Goal: Transaction & Acquisition: Purchase product/service

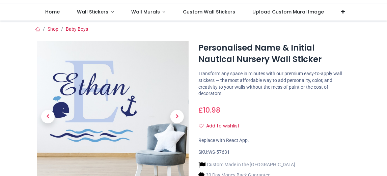
scroll to position [34, 0]
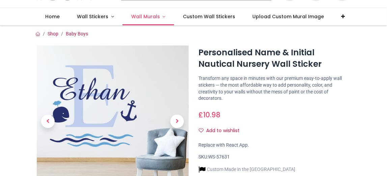
click at [155, 14] on span "Wall Murals" at bounding box center [145, 16] width 29 height 7
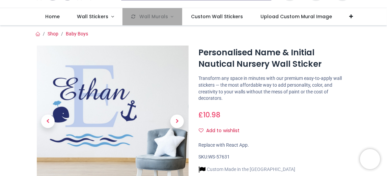
click at [116, 79] on img at bounding box center [113, 122] width 152 height 152
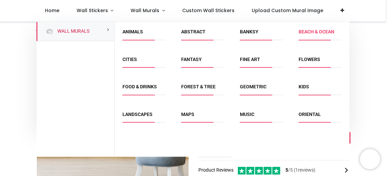
click at [318, 32] on link "Beach & Ocean" at bounding box center [316, 31] width 36 height 5
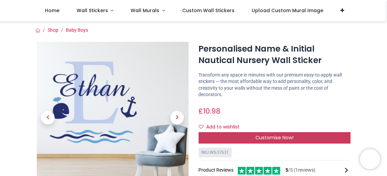
click at [248, 136] on div "Customise Now!" at bounding box center [275, 137] width 152 height 11
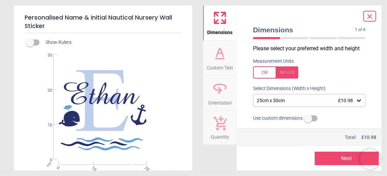
click at [360, 101] on div "25cm x 30cm £10.98" at bounding box center [309, 100] width 112 height 13
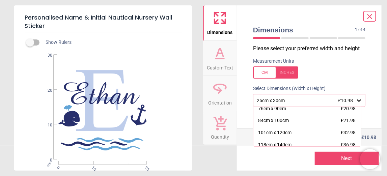
scroll to position [74, 0]
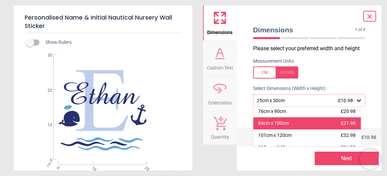
click at [341, 122] on span "£21.98" at bounding box center [348, 122] width 15 height 5
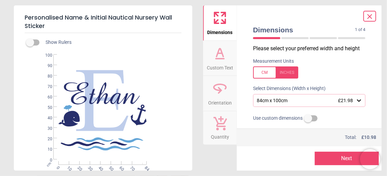
scroll to position [12, 0]
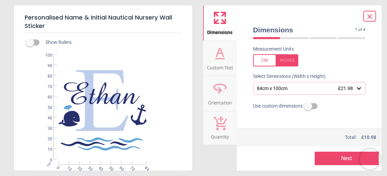
click at [226, 62] on span "Custom Text" at bounding box center [220, 66] width 26 height 10
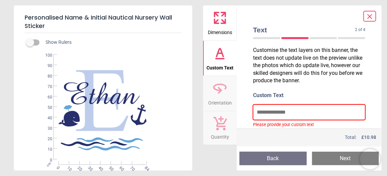
click at [276, 110] on input "text" at bounding box center [309, 113] width 112 height 16
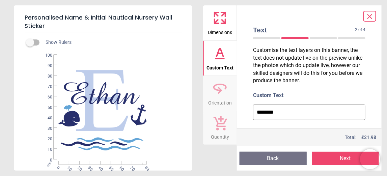
type input "********"
click at [325, 161] on button "Next" at bounding box center [345, 158] width 67 height 13
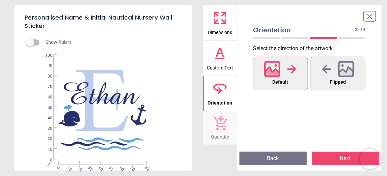
click at [276, 77] on div at bounding box center [280, 69] width 32 height 18
click at [328, 159] on button "Next" at bounding box center [345, 158] width 67 height 13
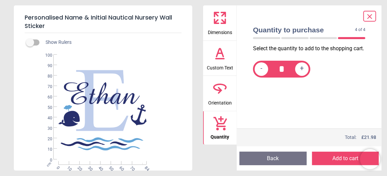
click at [218, 95] on icon at bounding box center [220, 88] width 16 height 16
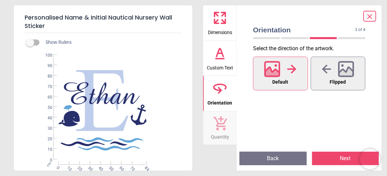
click at [218, 23] on icon at bounding box center [217, 21] width 4 height 4
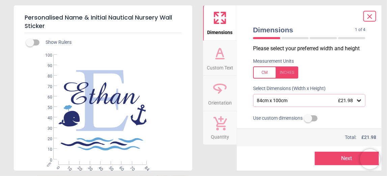
click at [357, 102] on icon at bounding box center [358, 100] width 7 height 7
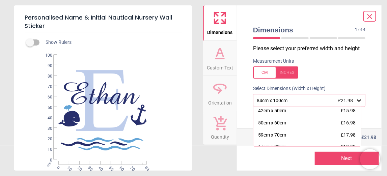
scroll to position [25, 0]
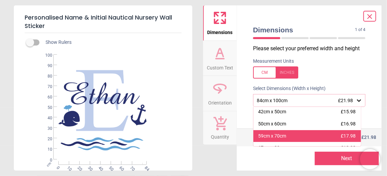
click at [308, 136] on div "59cm x 70cm £17.98" at bounding box center [307, 136] width 108 height 12
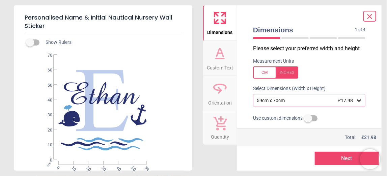
click at [358, 103] on icon at bounding box center [358, 100] width 7 height 7
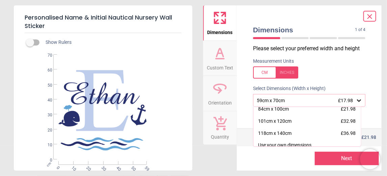
scroll to position [92, 0]
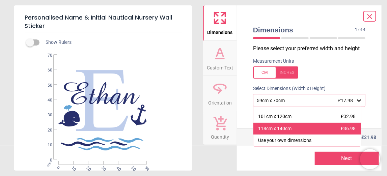
click at [285, 127] on div "118cm x 140cm" at bounding box center [274, 128] width 33 height 7
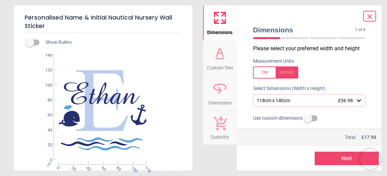
click at [325, 102] on div "118cm x 140cm £36.98" at bounding box center [305, 101] width 99 height 6
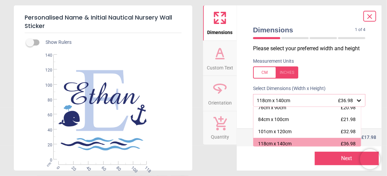
scroll to position [80, 0]
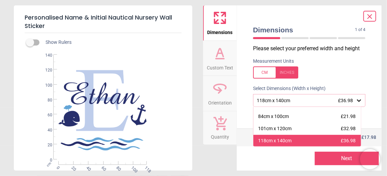
click at [310, 140] on div "118cm x 140cm £36.98" at bounding box center [307, 141] width 108 height 12
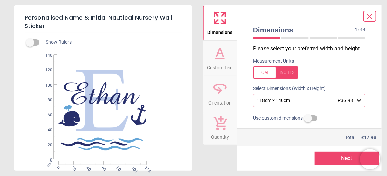
click at [331, 160] on button "Next" at bounding box center [347, 158] width 64 height 13
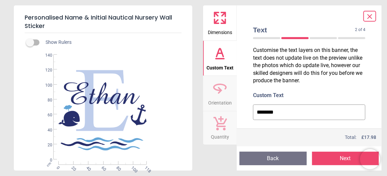
click at [338, 162] on button "Next" at bounding box center [345, 158] width 67 height 13
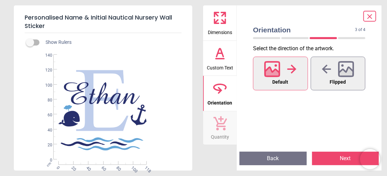
click at [337, 161] on button "Next" at bounding box center [345, 158] width 67 height 13
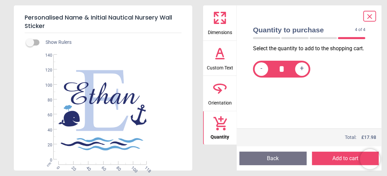
click at [337, 161] on button "Add to cart" at bounding box center [345, 158] width 67 height 13
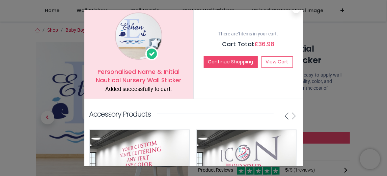
scroll to position [0, 0]
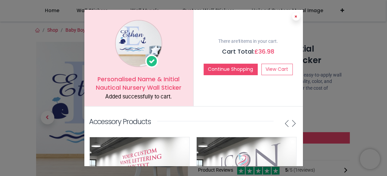
click at [295, 17] on icon at bounding box center [296, 16] width 3 height 3
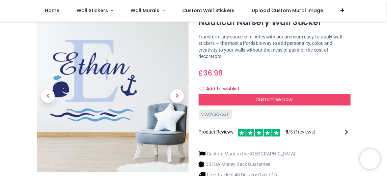
scroll to position [67, 0]
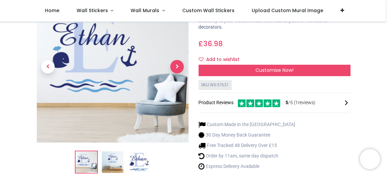
click at [178, 66] on span "Next" at bounding box center [176, 66] width 13 height 13
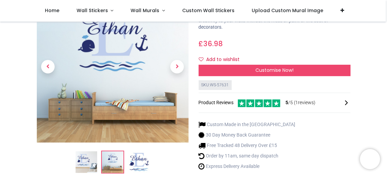
click at [111, 151] on img at bounding box center [113, 162] width 22 height 22
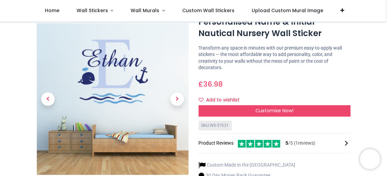
scroll to position [0, 0]
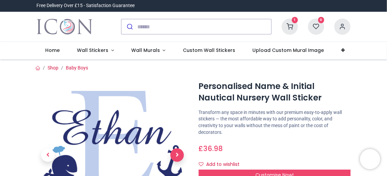
click at [173, 148] on span "Next" at bounding box center [176, 154] width 13 height 13
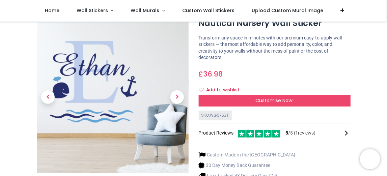
scroll to position [67, 0]
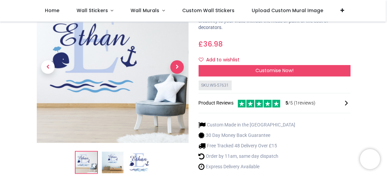
click at [178, 68] on span "Next" at bounding box center [176, 66] width 13 height 13
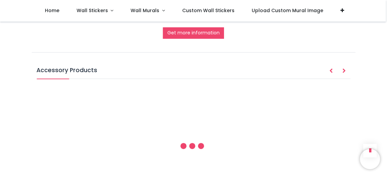
scroll to position [674, 0]
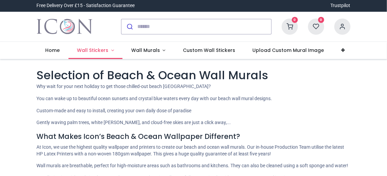
click at [102, 50] on span "Wall Stickers" at bounding box center [92, 50] width 31 height 7
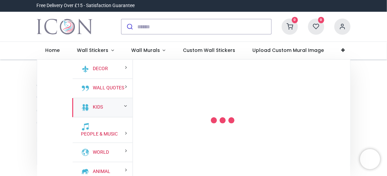
click at [113, 104] on div "Kids" at bounding box center [102, 107] width 60 height 19
click at [124, 106] on small at bounding box center [125, 106] width 3 height 5
click at [117, 105] on div "Kids" at bounding box center [102, 107] width 60 height 19
click at [156, 51] on span "Wall Murals" at bounding box center [145, 50] width 29 height 7
